Goal: Download file/media

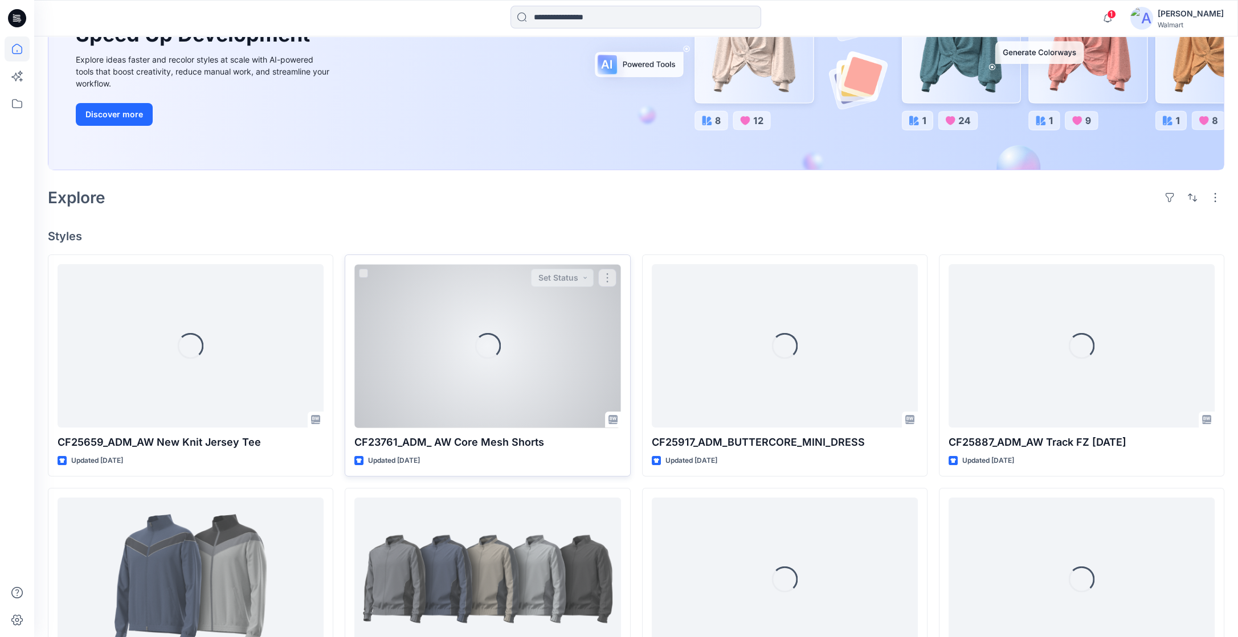
scroll to position [170, 0]
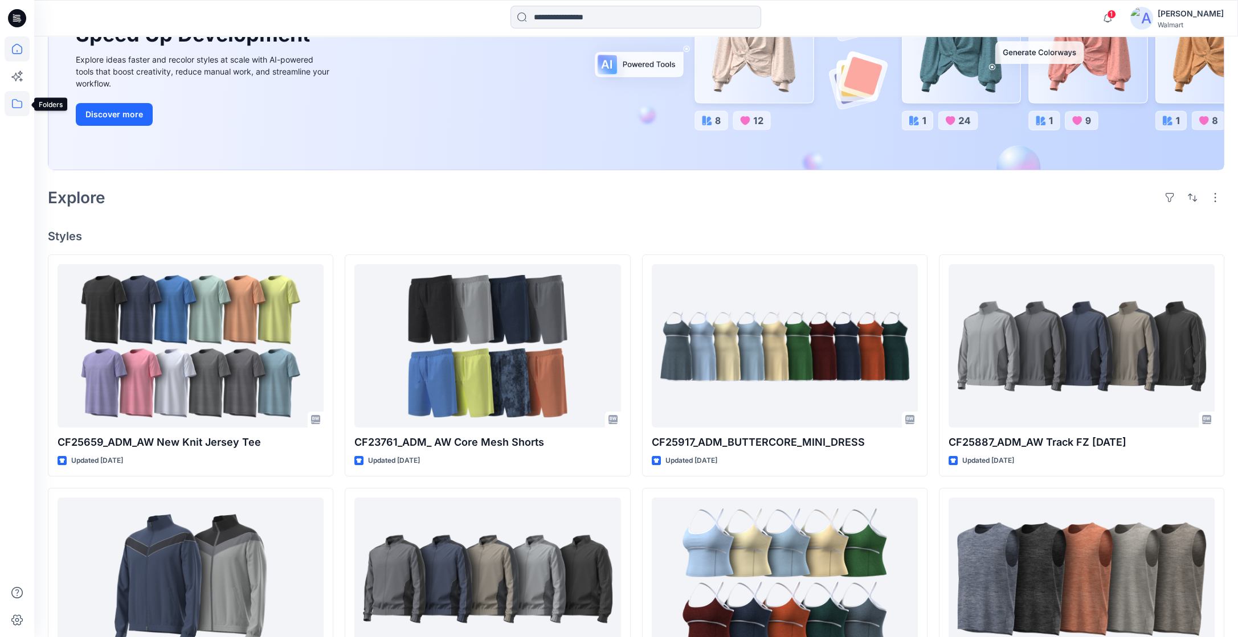
click at [19, 101] on icon at bounding box center [17, 103] width 25 height 25
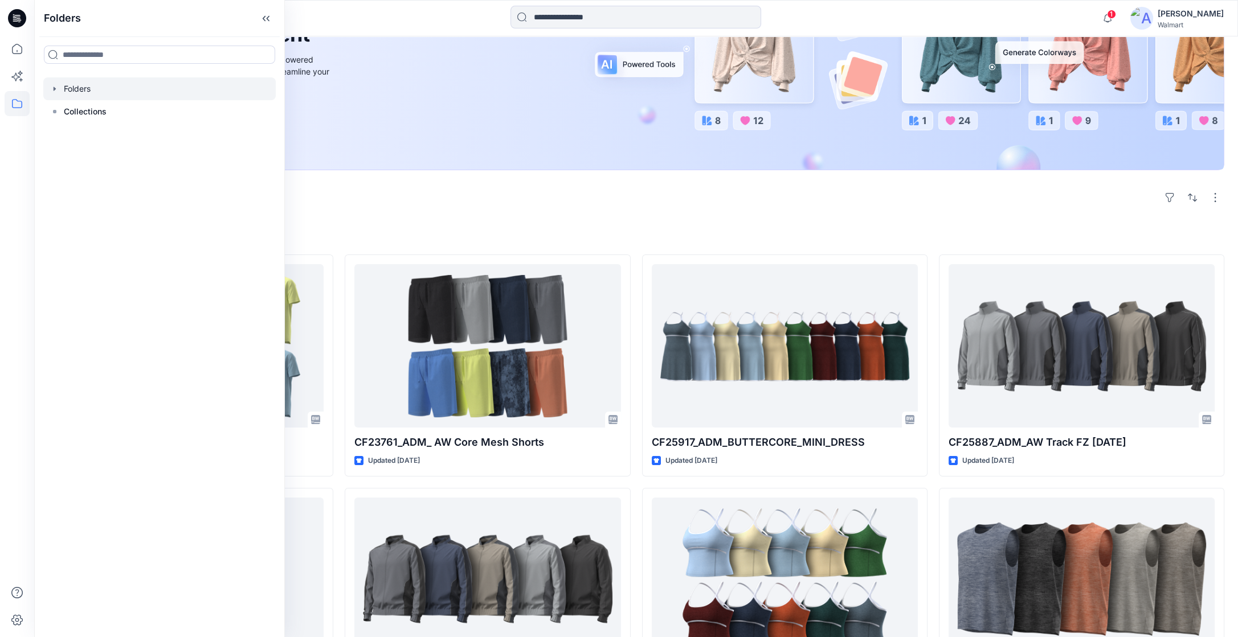
click at [58, 89] on icon "button" at bounding box center [54, 88] width 9 height 9
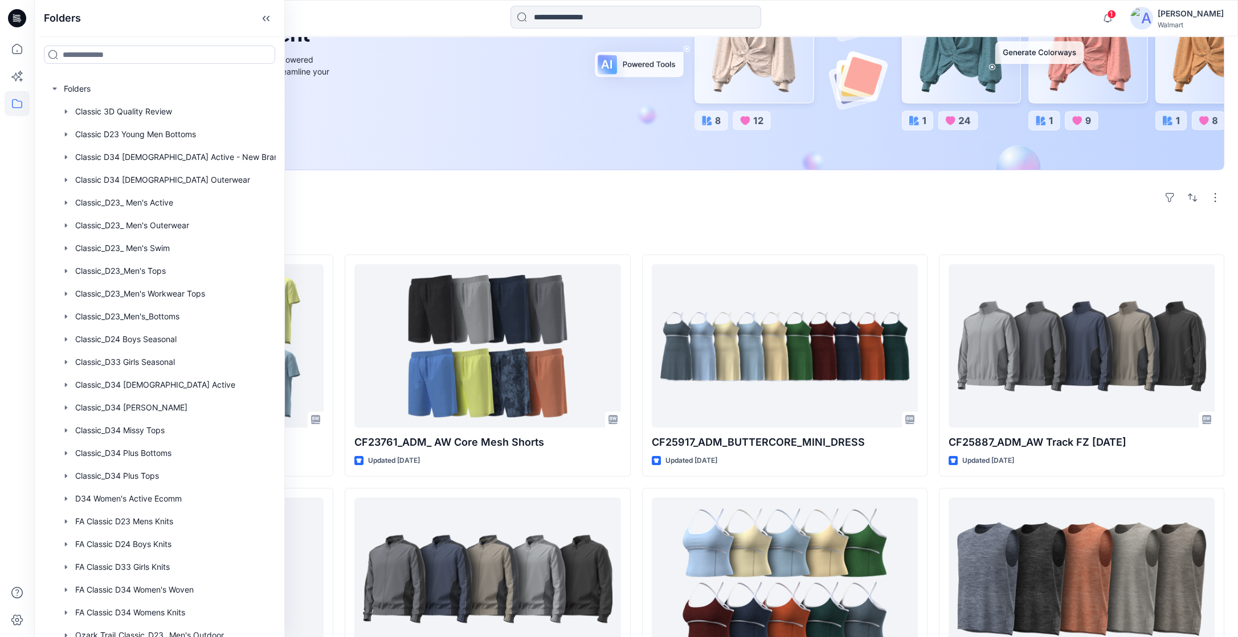
click at [980, 219] on div "Welcome back, [PERSON_NAME] New New Unleash Creativity, Speed Up Development Ex…" at bounding box center [636, 431] width 1204 height 1131
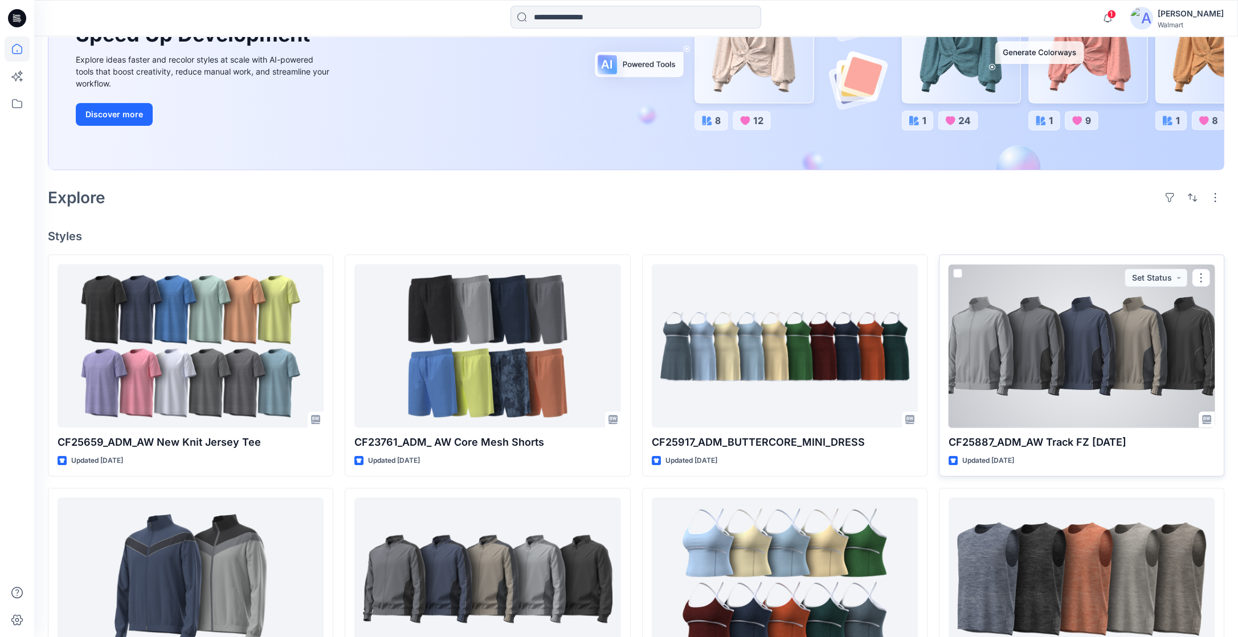
click at [1025, 402] on div at bounding box center [1082, 346] width 266 height 164
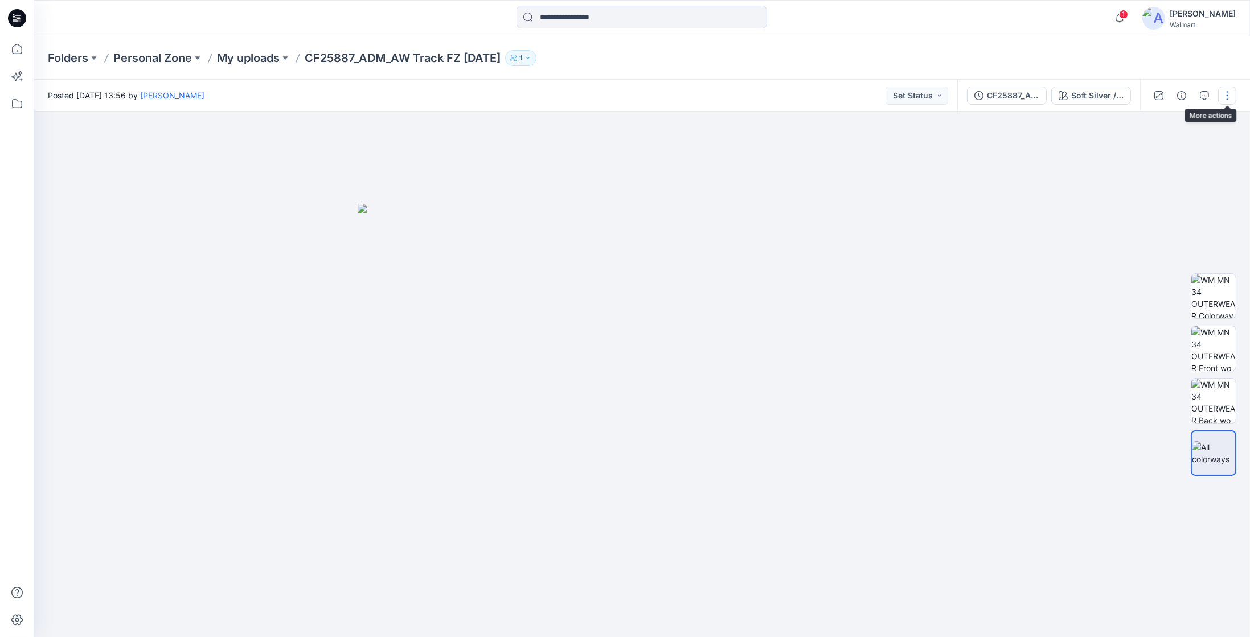
click at [1224, 96] on button "button" at bounding box center [1228, 96] width 18 height 18
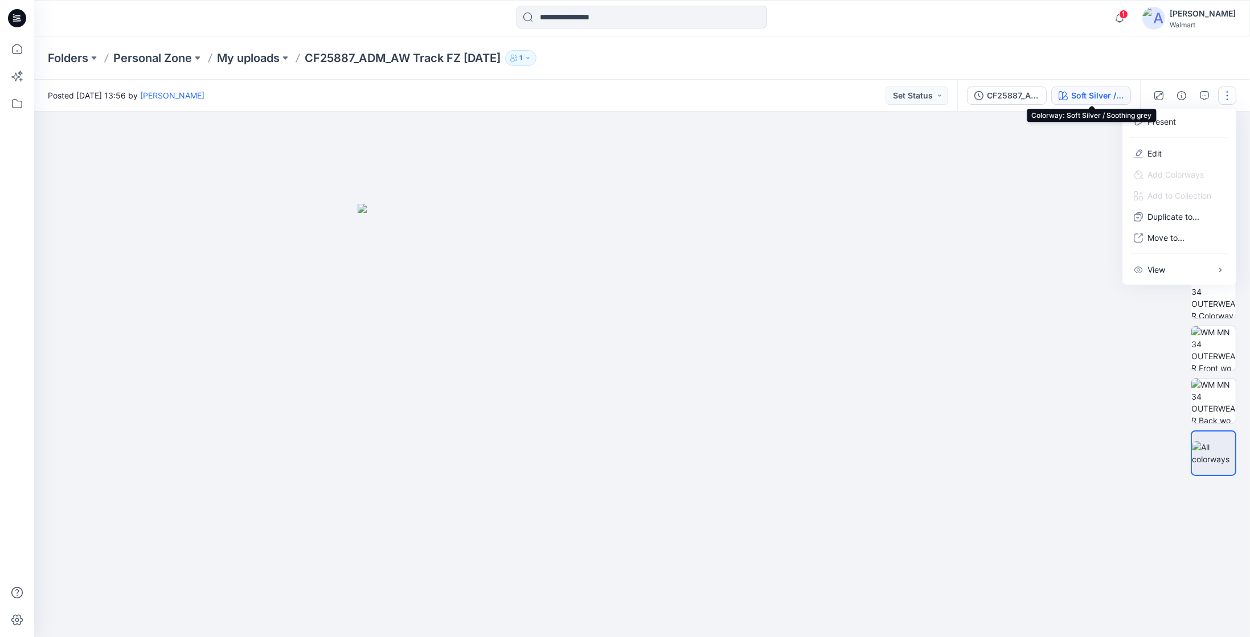
click at [1077, 96] on div "Soft Silver / Soothing grey" at bounding box center [1098, 95] width 52 height 13
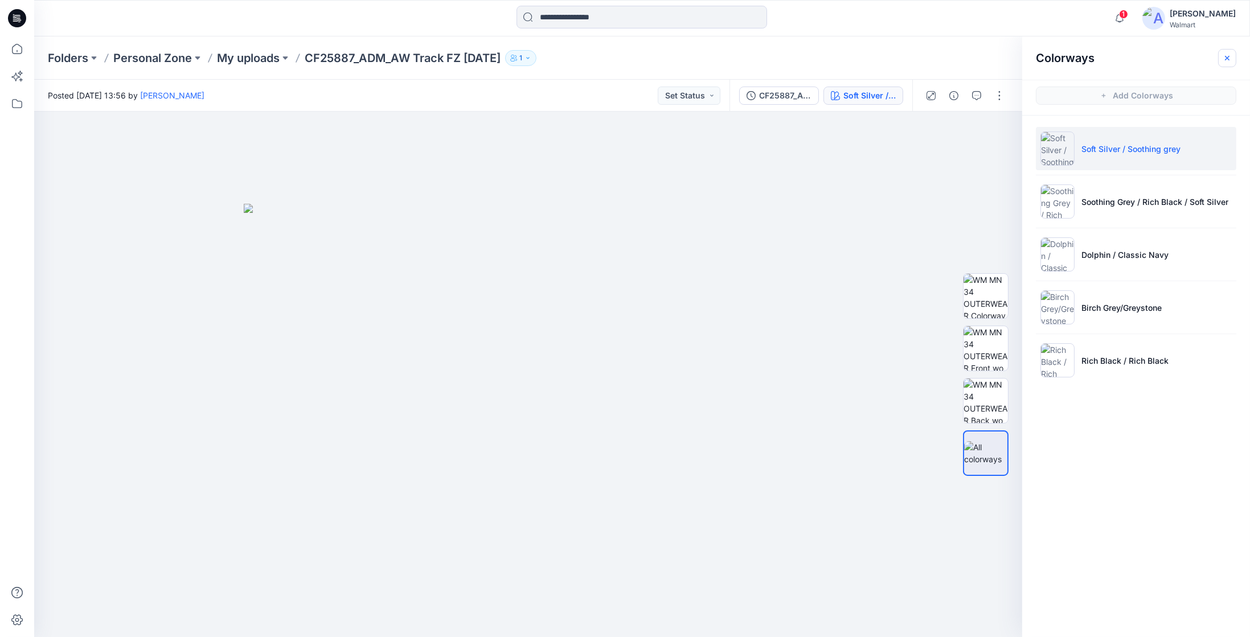
click at [1223, 56] on icon "button" at bounding box center [1227, 58] width 9 height 9
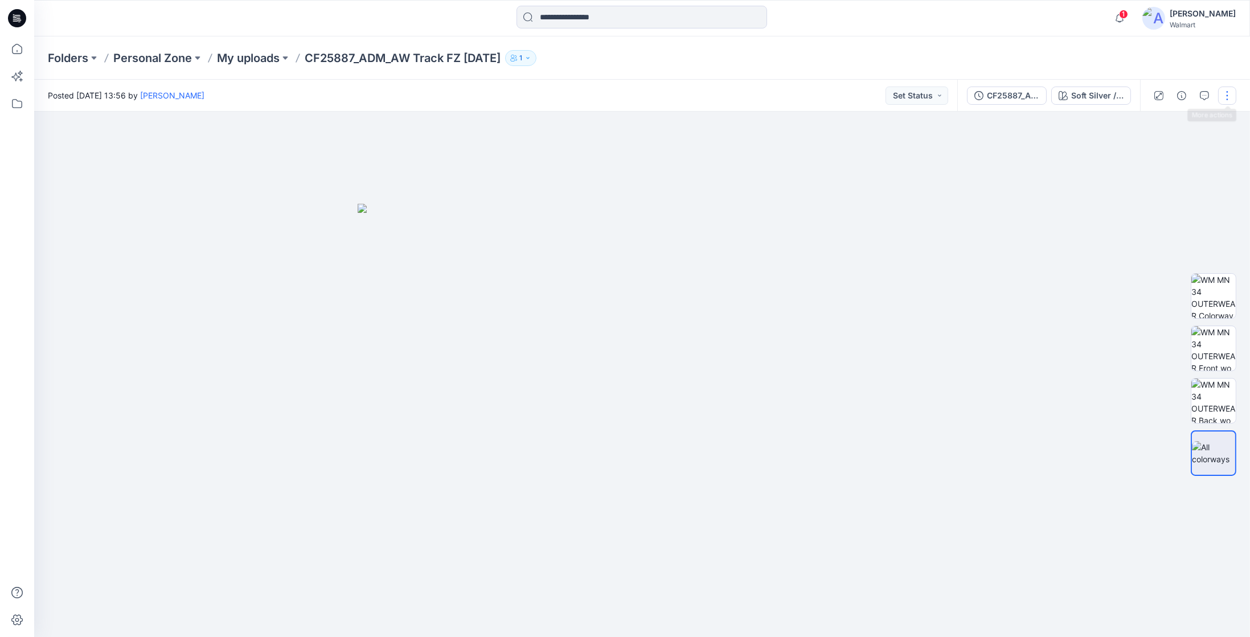
click at [1220, 99] on button "button" at bounding box center [1228, 96] width 18 height 18
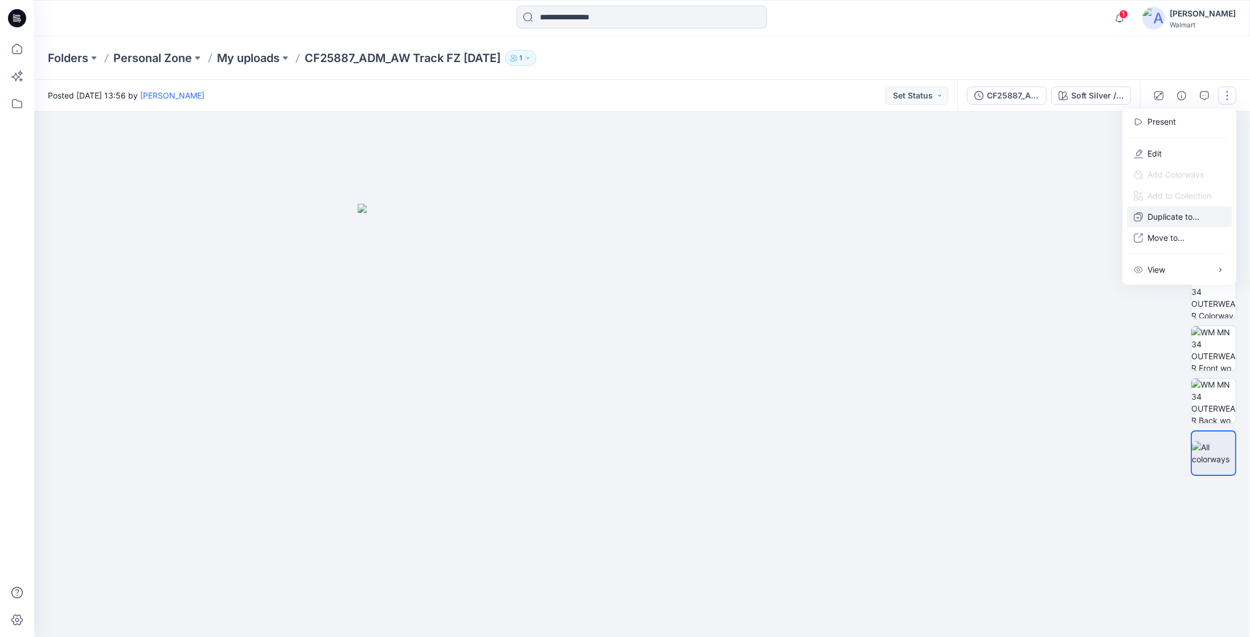
click at [1152, 220] on p "Duplicate to..." at bounding box center [1174, 217] width 52 height 12
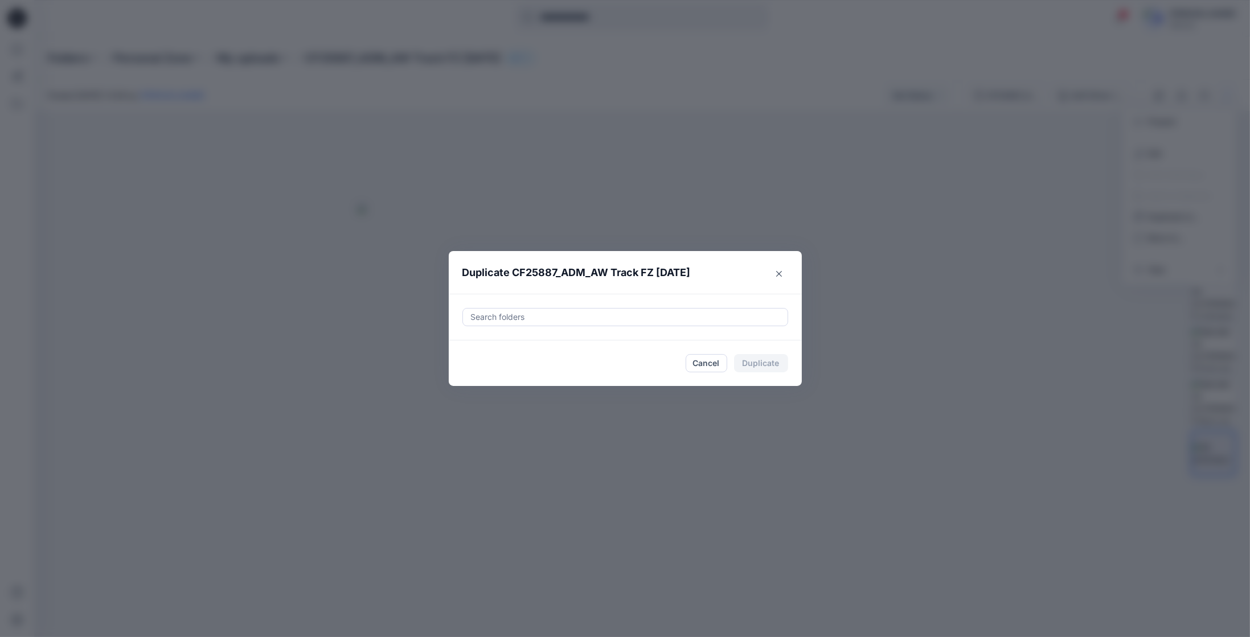
click at [496, 315] on div at bounding box center [625, 317] width 311 height 14
click at [779, 274] on icon "Close" at bounding box center [779, 274] width 6 height 6
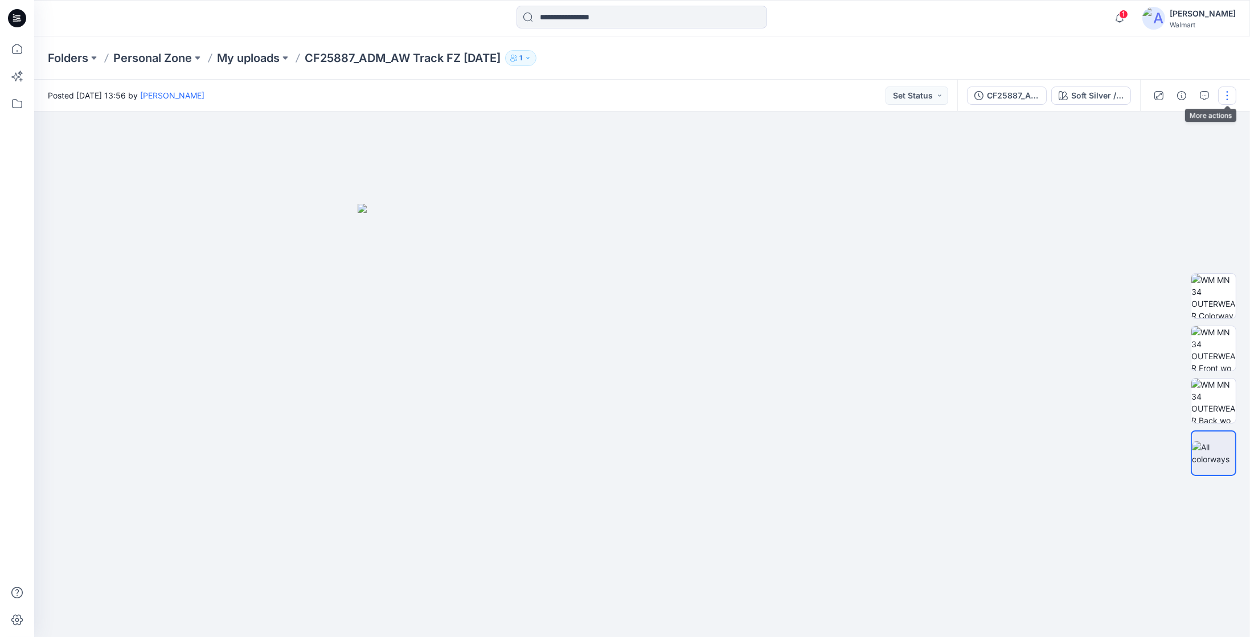
click at [1224, 98] on button "button" at bounding box center [1228, 96] width 18 height 18
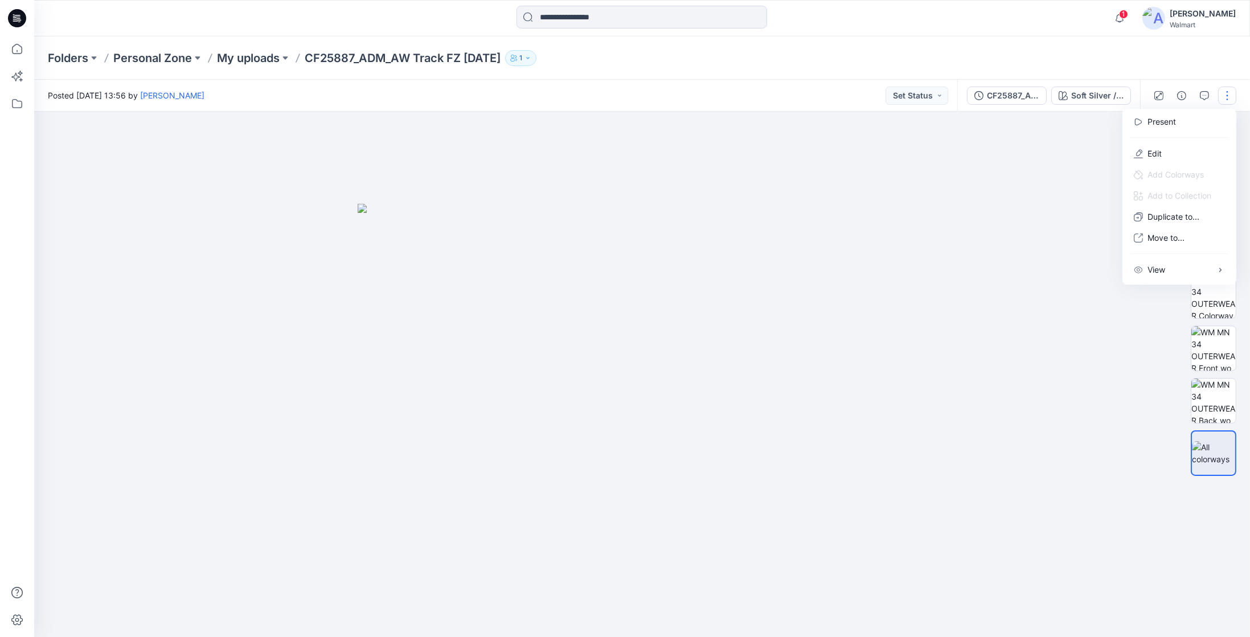
click at [943, 510] on div at bounding box center [642, 375] width 1216 height 526
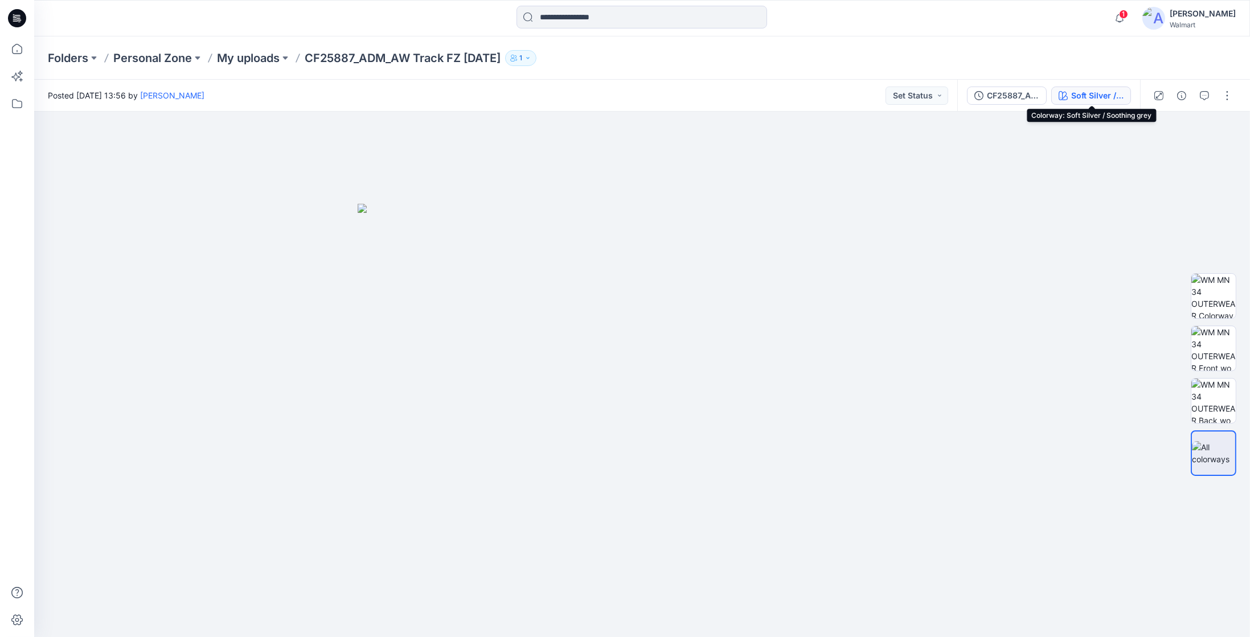
click at [1086, 91] on div "Soft Silver / Soothing grey" at bounding box center [1098, 95] width 52 height 13
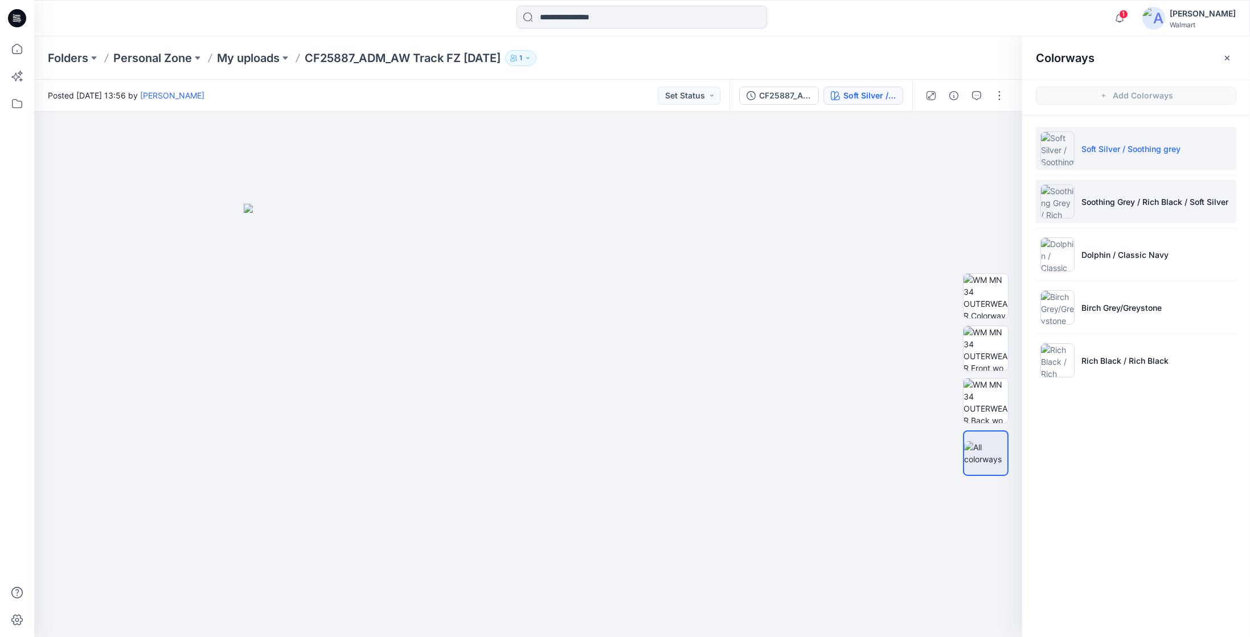
click at [1174, 212] on li "Soothing Grey / Rich Black / Soft Silver" at bounding box center [1136, 201] width 201 height 43
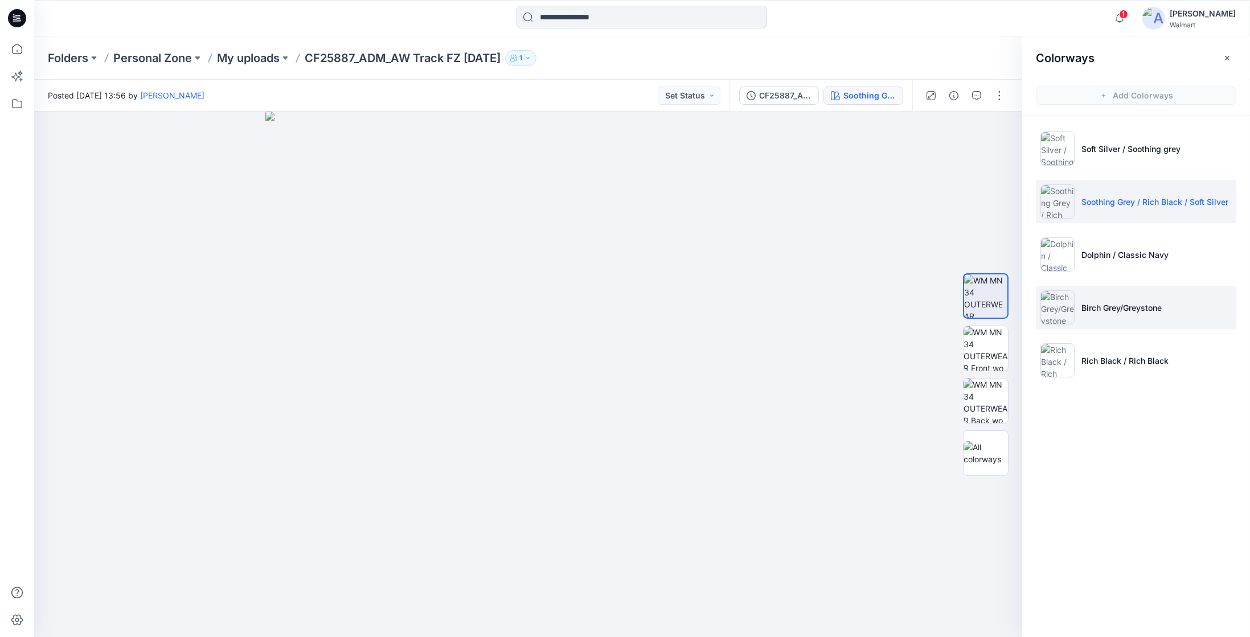
click at [1145, 317] on li "Birch Grey/Greystone" at bounding box center [1136, 307] width 201 height 43
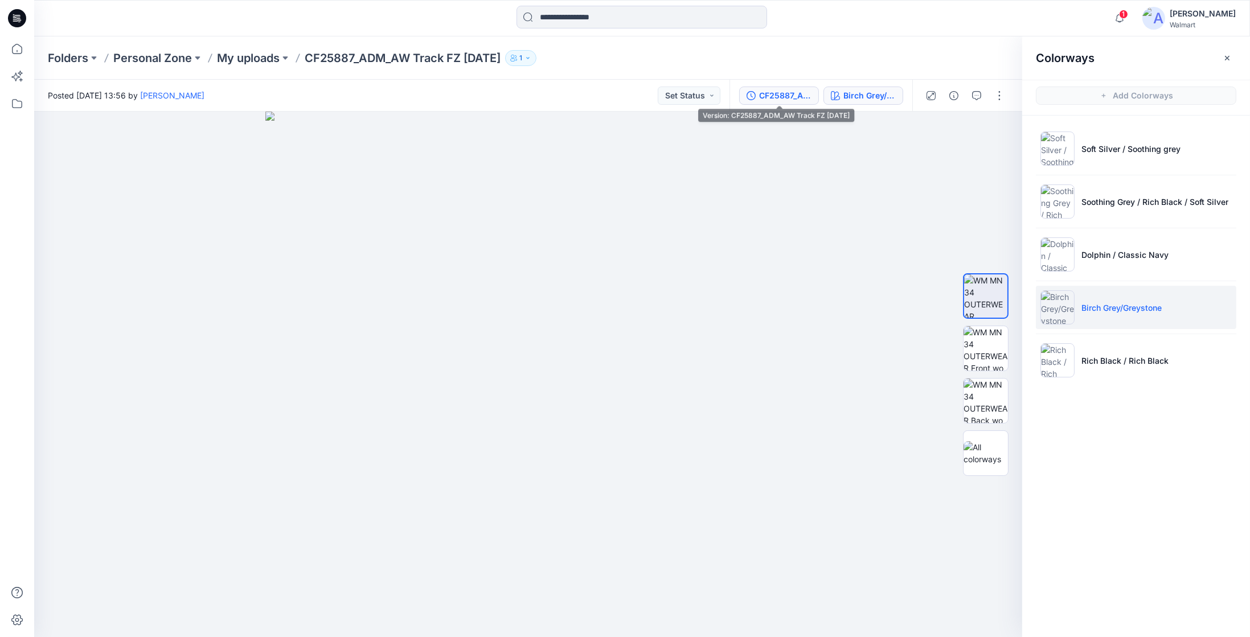
click at [798, 96] on div "CF25887_ADM_AW Track FZ [DATE]" at bounding box center [785, 95] width 52 height 13
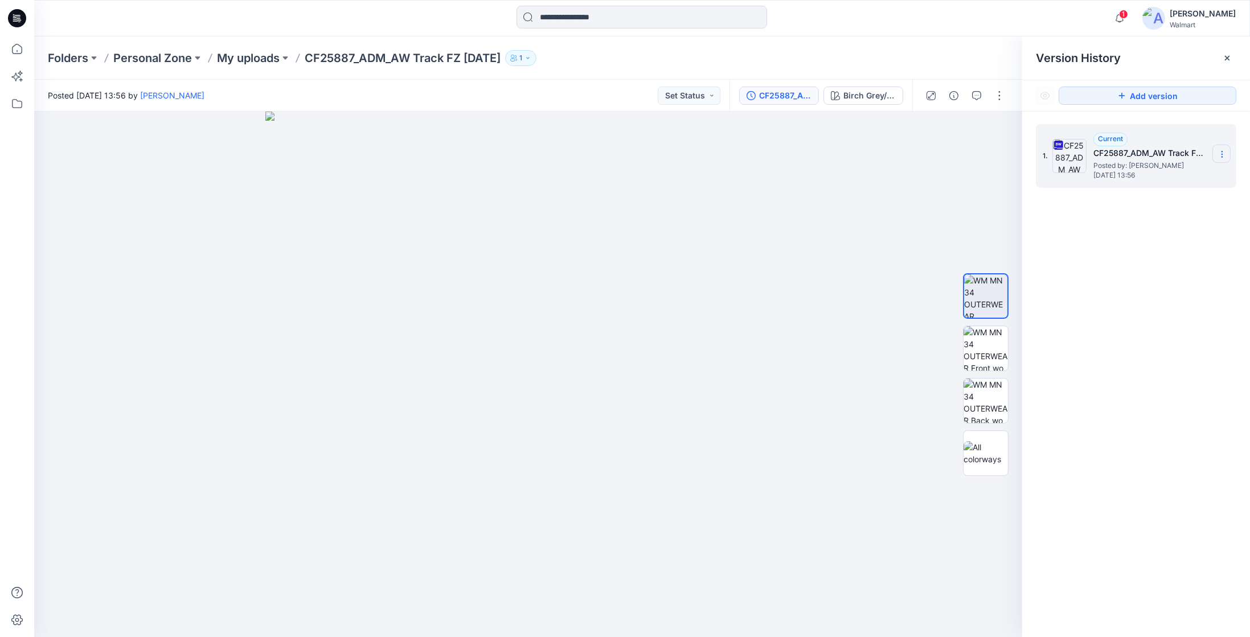
click at [1225, 157] on icon at bounding box center [1222, 154] width 9 height 9
click at [1172, 179] on span "Download Source BW File" at bounding box center [1164, 177] width 95 height 14
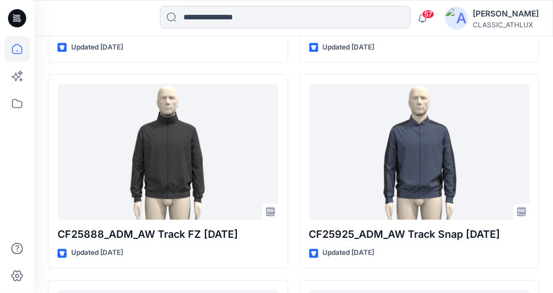
scroll to position [2159, 0]
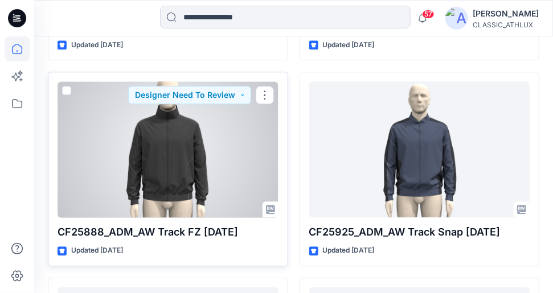
click at [204, 203] on div at bounding box center [168, 149] width 221 height 136
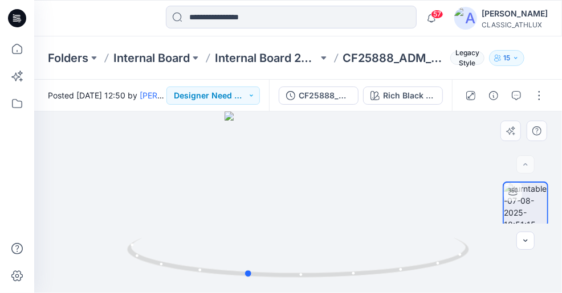
drag, startPoint x: 428, startPoint y: 265, endPoint x: 377, endPoint y: 282, distance: 53.9
click at [377, 282] on div at bounding box center [298, 203] width 528 height 182
click at [545, 95] on button "button" at bounding box center [539, 96] width 18 height 18
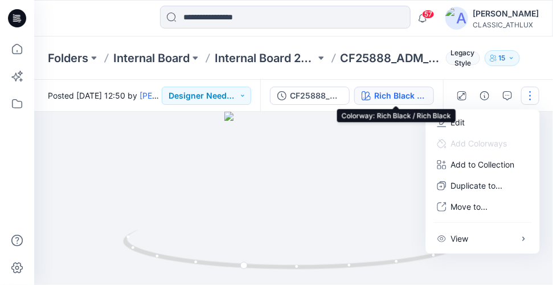
click at [386, 95] on div "Rich Black / Rich Black" at bounding box center [400, 95] width 52 height 13
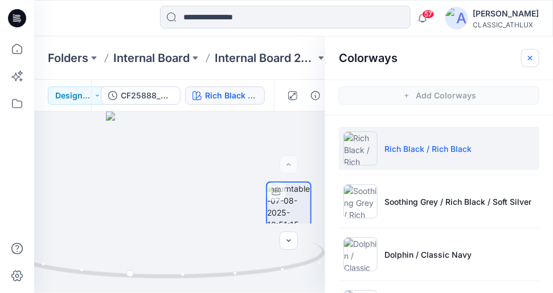
click at [533, 57] on icon "button" at bounding box center [530, 58] width 9 height 9
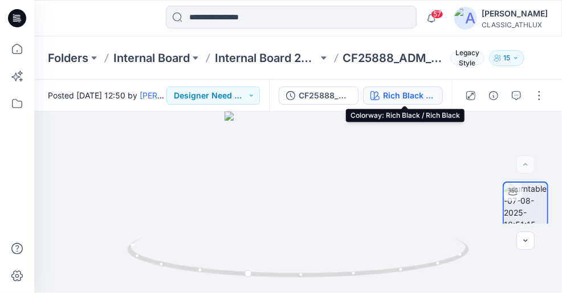
click at [416, 100] on div "Rich Black / Rich Black" at bounding box center [409, 95] width 52 height 13
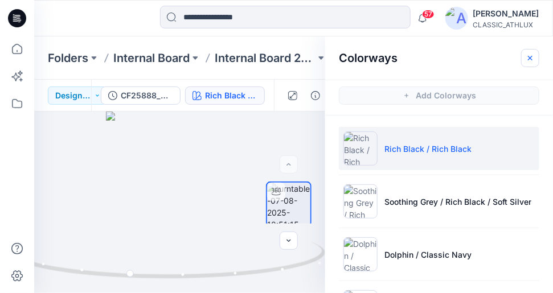
click at [534, 59] on icon "button" at bounding box center [530, 58] width 9 height 9
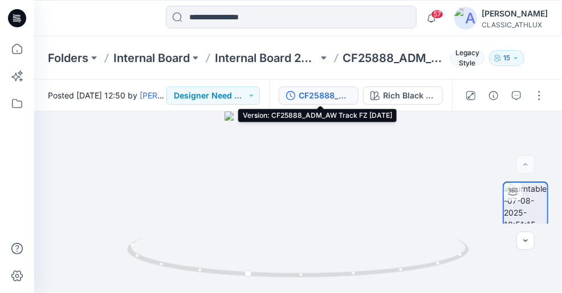
click at [342, 96] on div "CF25888_ADM_AW Track FZ 07AUG25" at bounding box center [325, 95] width 52 height 13
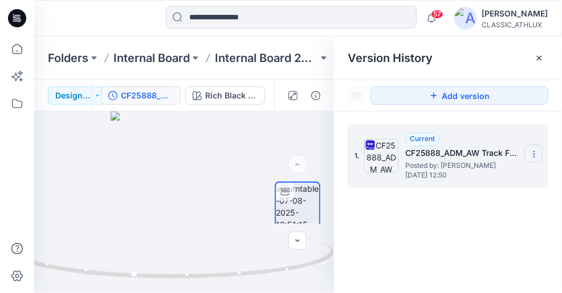
click at [532, 156] on icon at bounding box center [533, 154] width 9 height 9
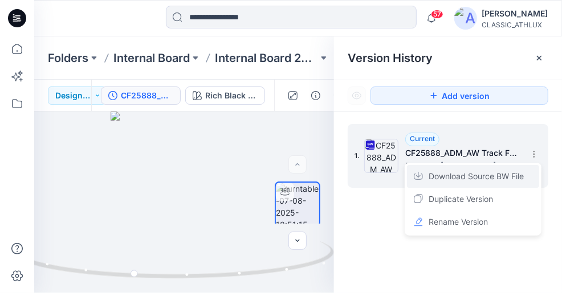
click at [459, 177] on span "Download Source BW File" at bounding box center [475, 177] width 95 height 14
